Goal: Task Accomplishment & Management: Complete application form

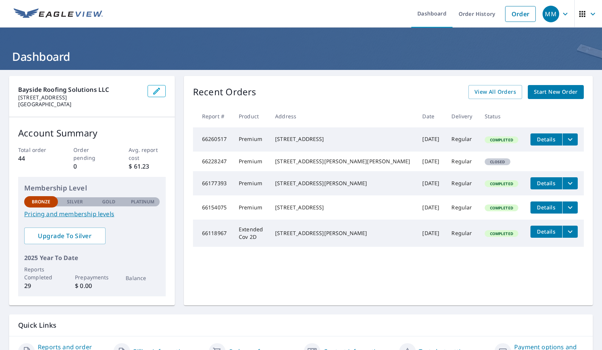
click at [535, 89] on span "Start New Order" at bounding box center [556, 91] width 44 height 9
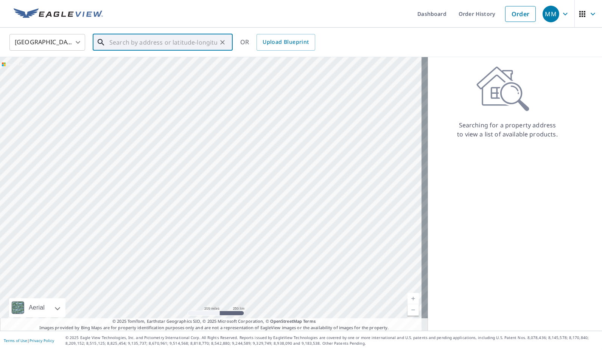
click at [143, 42] on input "text" at bounding box center [163, 42] width 108 height 21
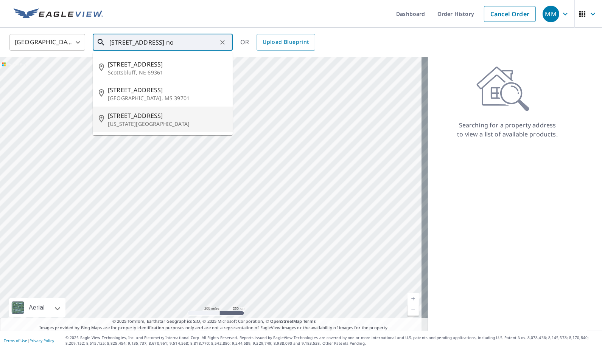
click at [133, 118] on span "[STREET_ADDRESS]" at bounding box center [167, 115] width 119 height 9
type input "[STREET_ADDRESS][US_STATE]"
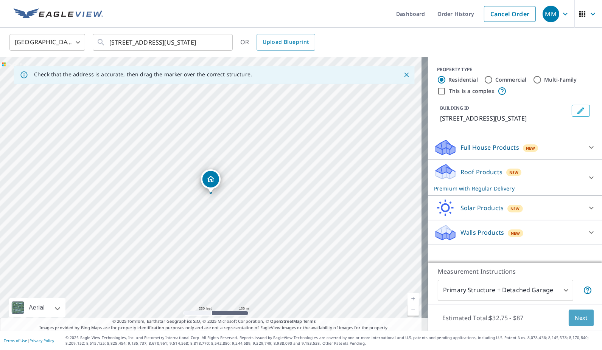
click at [578, 317] on span "Next" at bounding box center [581, 318] width 13 height 9
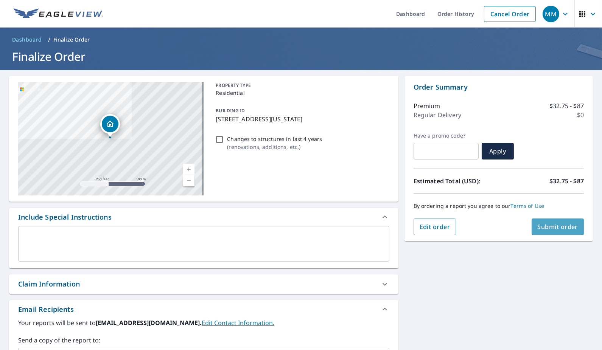
click at [547, 223] on span "Submit order" at bounding box center [557, 227] width 40 height 8
checkbox input "true"
